Goal: Information Seeking & Learning: Learn about a topic

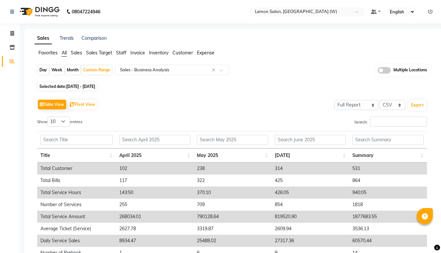
select select "full_report"
select select "csv"
click at [11, 31] on icon at bounding box center [12, 33] width 4 height 5
select select "service"
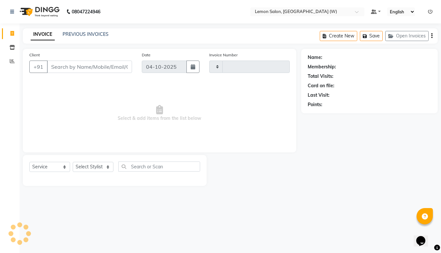
type input "2497"
select select "8053"
click at [13, 61] on icon at bounding box center [12, 61] width 5 height 5
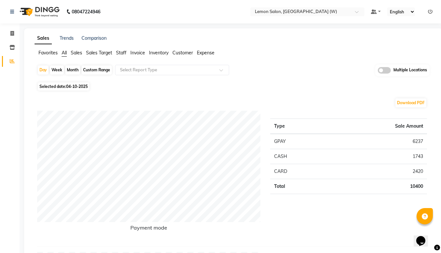
click at [72, 69] on div "Month" at bounding box center [72, 70] width 15 height 9
select select "10"
select select "2025"
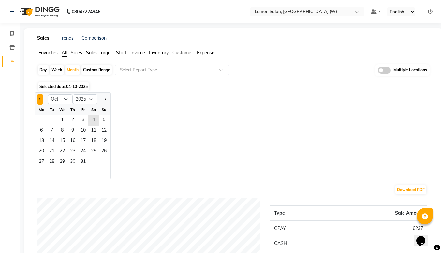
click at [39, 103] on button "Previous month" at bounding box center [40, 99] width 5 height 10
select select "9"
click at [45, 120] on span "1" at bounding box center [41, 120] width 10 height 10
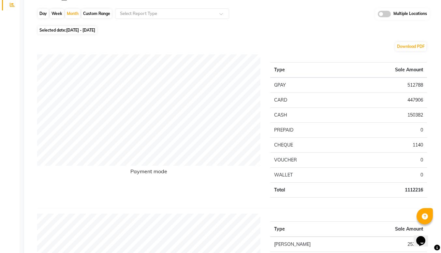
scroll to position [57, 0]
click at [89, 14] on div "Custom Range" at bounding box center [97, 12] width 30 height 9
select select "9"
select select "2025"
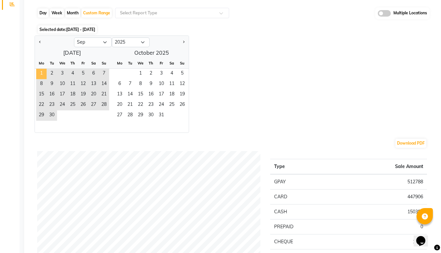
click at [41, 75] on span "1" at bounding box center [41, 74] width 10 height 10
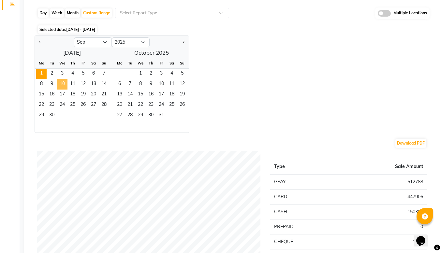
click at [61, 83] on span "10" at bounding box center [62, 84] width 10 height 10
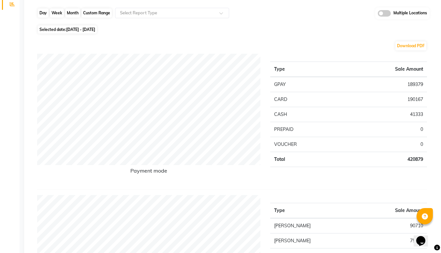
click at [101, 10] on div "Custom Range" at bounding box center [97, 12] width 30 height 9
select select "9"
select select "2025"
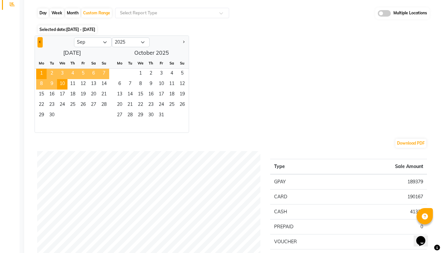
click at [40, 43] on span "Previous month" at bounding box center [40, 42] width 2 height 2
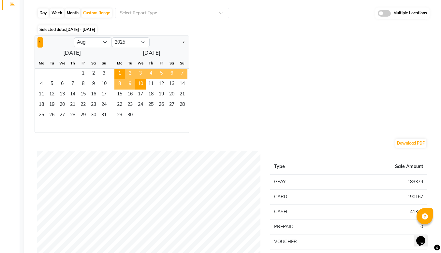
click at [40, 43] on span "Previous month" at bounding box center [40, 42] width 2 height 2
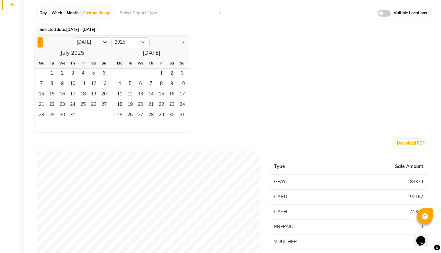
click at [40, 43] on span "Previous month" at bounding box center [40, 42] width 2 height 2
click at [38, 43] on button "Previous month" at bounding box center [40, 42] width 5 height 10
click at [49, 73] on span "1" at bounding box center [52, 74] width 10 height 10
click at [184, 42] on span "Next month" at bounding box center [183, 42] width 2 height 2
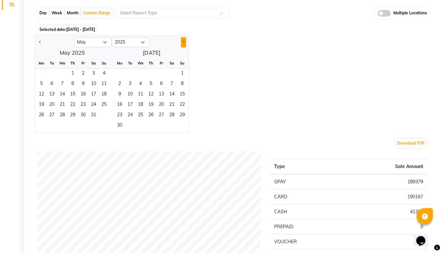
click at [184, 42] on span "Next month" at bounding box center [183, 42] width 2 height 2
select select "8"
click at [129, 117] on span "30" at bounding box center [130, 116] width 10 height 10
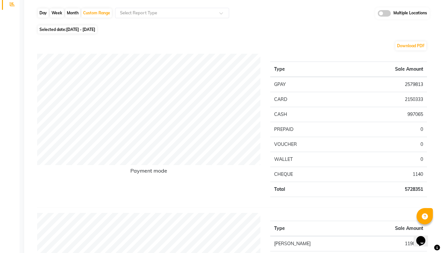
scroll to position [32, 0]
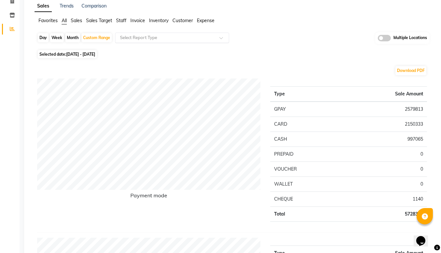
click at [220, 40] on span at bounding box center [223, 40] width 8 height 7
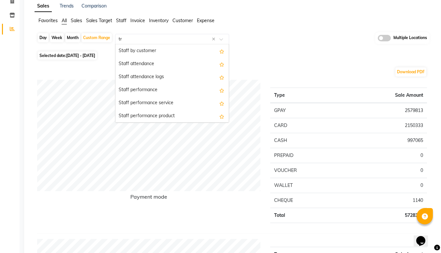
scroll to position [0, 0]
type input "tra"
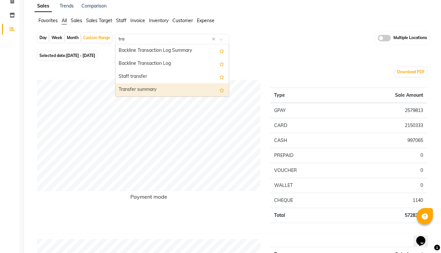
click at [146, 92] on div "Transfer summary" at bounding box center [171, 89] width 113 height 13
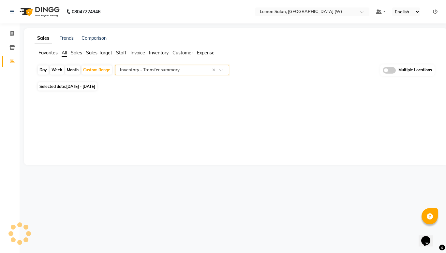
select select "full_report"
select select "csv"
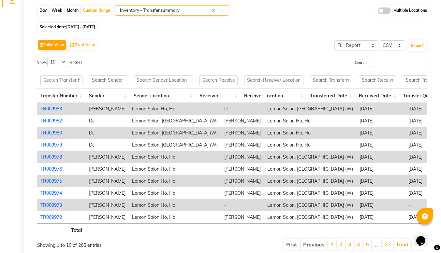
scroll to position [60, 0]
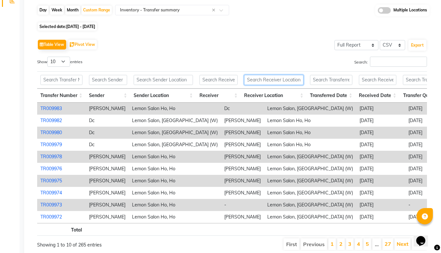
click at [269, 82] on input "text" at bounding box center [273, 80] width 59 height 10
click at [169, 75] on input "text" at bounding box center [163, 80] width 59 height 10
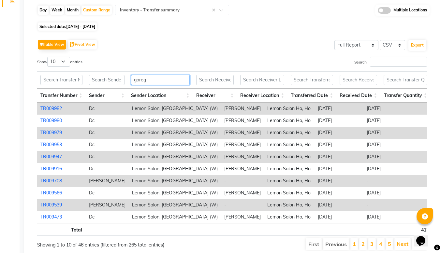
scroll to position [0, 353]
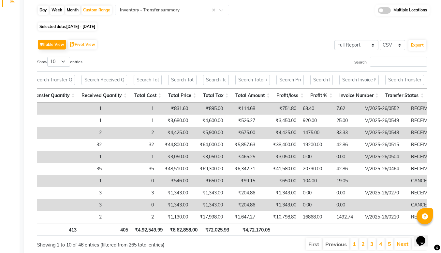
type input "goreg"
click at [397, 80] on input "text" at bounding box center [405, 80] width 39 height 10
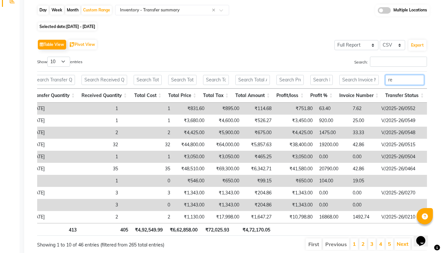
scroll to position [0, 336]
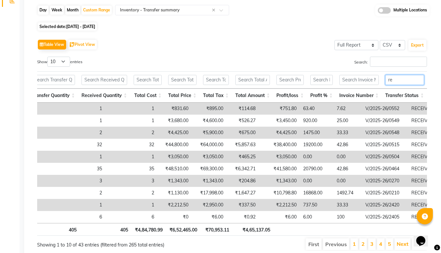
type input "r"
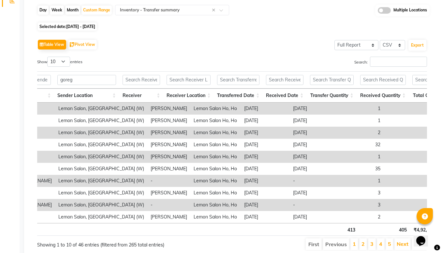
scroll to position [0, 0]
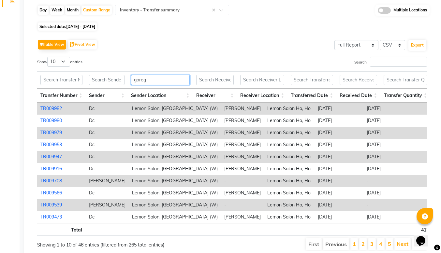
click at [155, 78] on input "goreg" at bounding box center [160, 80] width 58 height 10
type input "g"
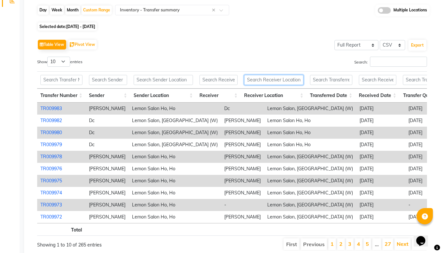
click at [266, 82] on input "text" at bounding box center [273, 80] width 59 height 10
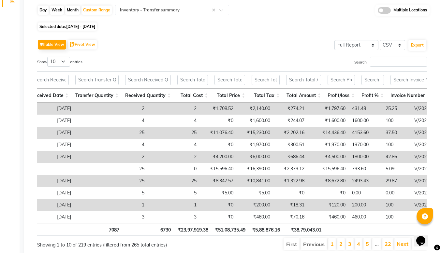
scroll to position [0, 360]
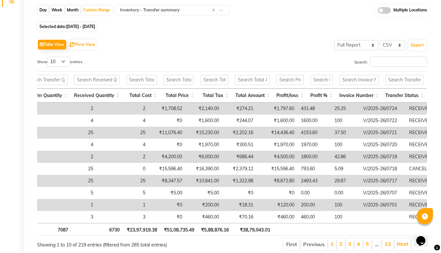
type input "[PERSON_NAME]"
click at [396, 83] on input "text" at bounding box center [405, 80] width 39 height 10
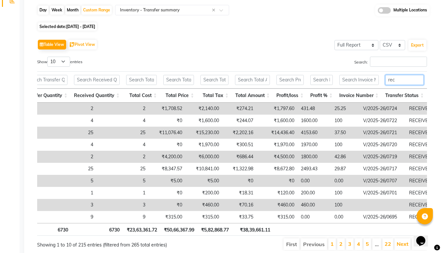
type input "rec"
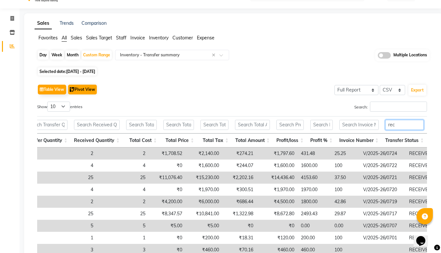
scroll to position [15, 0]
click at [225, 55] on span at bounding box center [223, 57] width 8 height 7
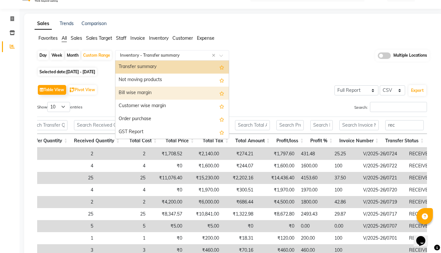
scroll to position [738, 0]
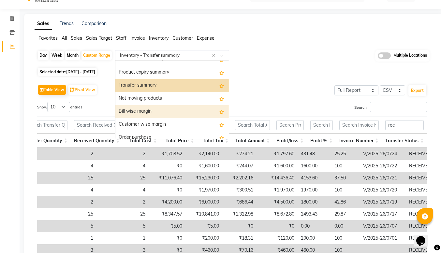
click at [158, 112] on div "Bill wise margin" at bounding box center [171, 111] width 113 height 13
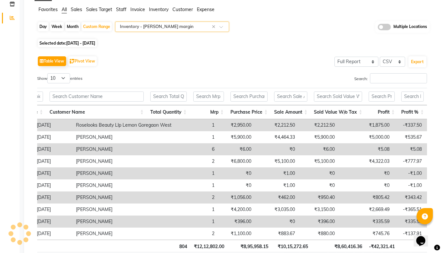
scroll to position [0, 0]
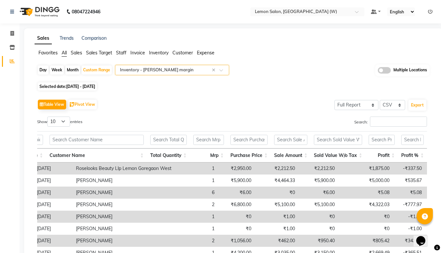
click at [225, 69] on span at bounding box center [223, 72] width 8 height 7
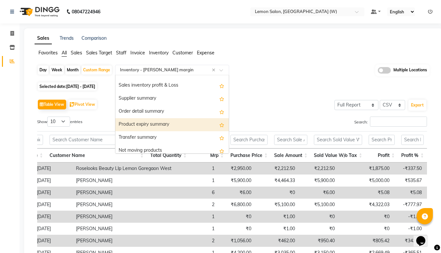
scroll to position [700, 0]
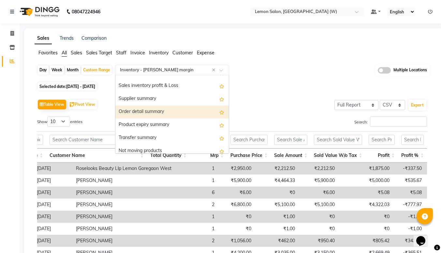
click at [156, 111] on div "Order detail summary" at bounding box center [171, 112] width 113 height 13
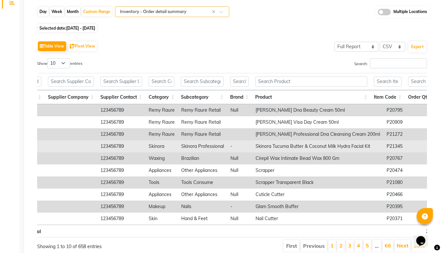
scroll to position [0, 0]
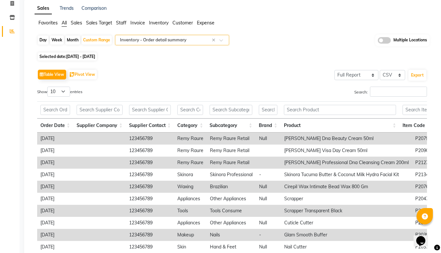
click at [222, 41] on span at bounding box center [223, 42] width 8 height 7
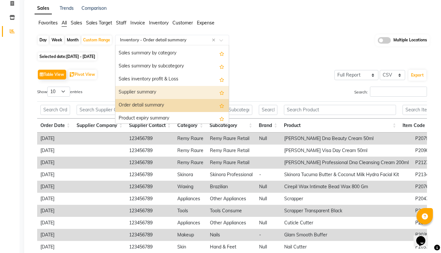
click at [169, 93] on div "Supplier summary" at bounding box center [171, 92] width 113 height 13
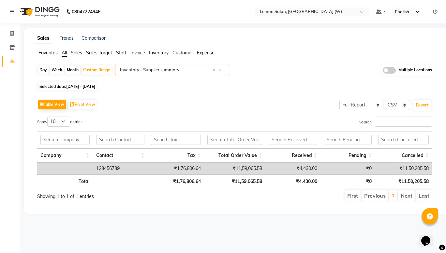
click at [221, 69] on span at bounding box center [223, 72] width 8 height 7
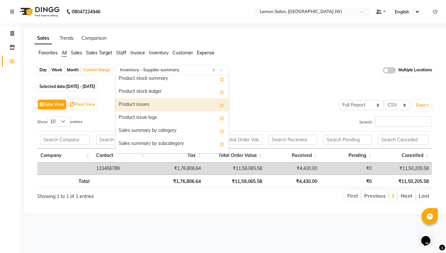
click at [142, 104] on div "Product issues" at bounding box center [171, 104] width 113 height 13
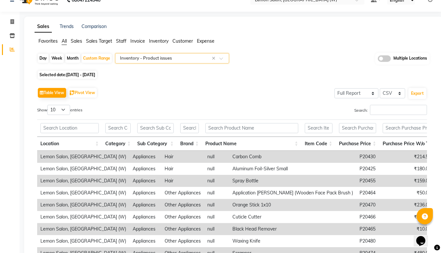
click at [220, 60] on span at bounding box center [223, 60] width 8 height 7
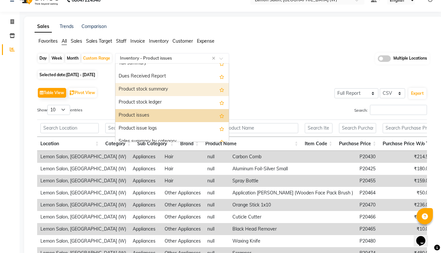
click at [162, 94] on div "Product stock summary" at bounding box center [171, 89] width 113 height 13
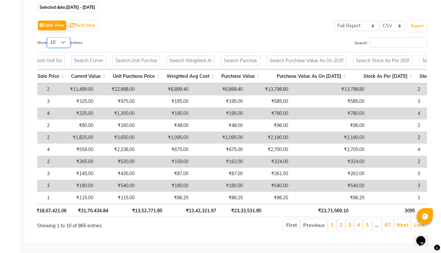
click at [62, 38] on select "10 25 50 100" at bounding box center [58, 43] width 23 height 10
select select "100"
click at [48, 38] on select "10 25 50 100" at bounding box center [58, 43] width 23 height 10
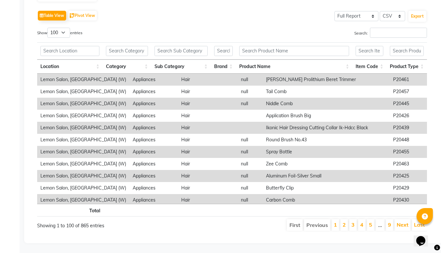
click at [138, 24] on div "Table View Pivot View Select Full Report Filtered Report Select CSV PDF Export …" at bounding box center [232, 120] width 390 height 223
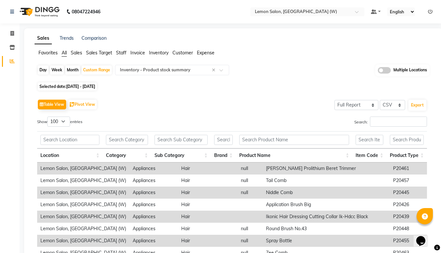
click at [229, 150] on th "Brand" at bounding box center [223, 156] width 25 height 14
